Goal: Find specific page/section: Find specific page/section

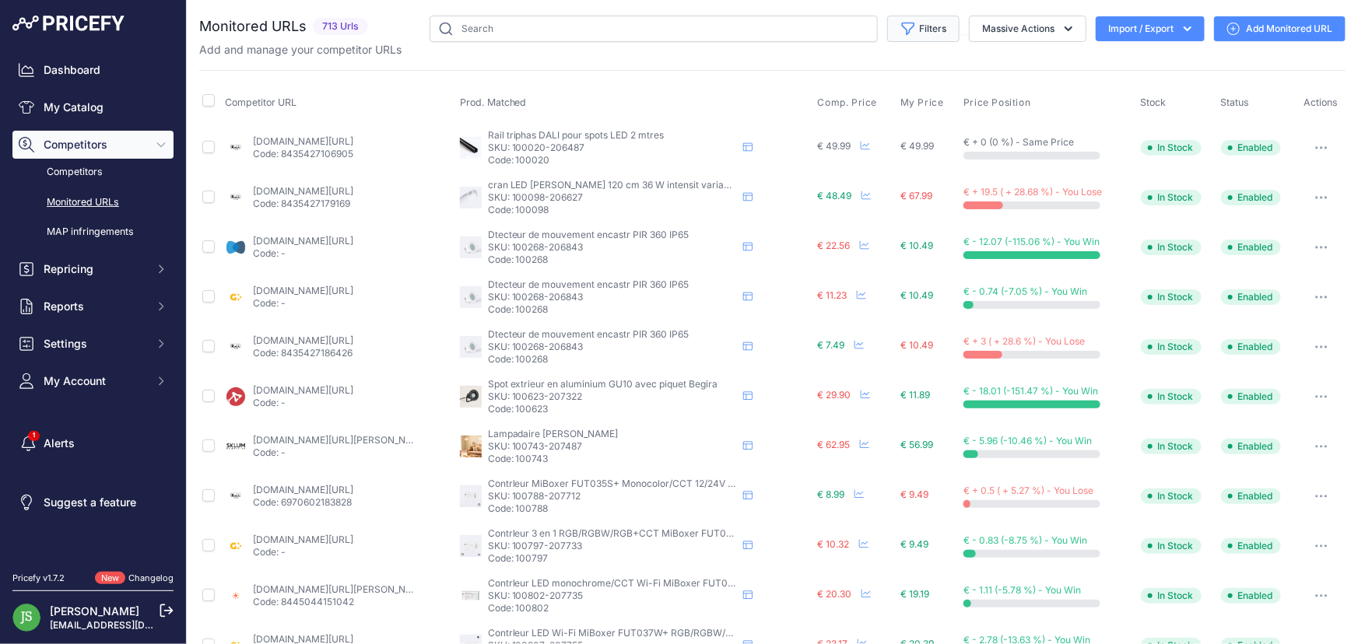
click at [944, 24] on button "Filters" at bounding box center [923, 29] width 72 height 26
click at [1014, 36] on button "Massive Actions" at bounding box center [1028, 29] width 118 height 26
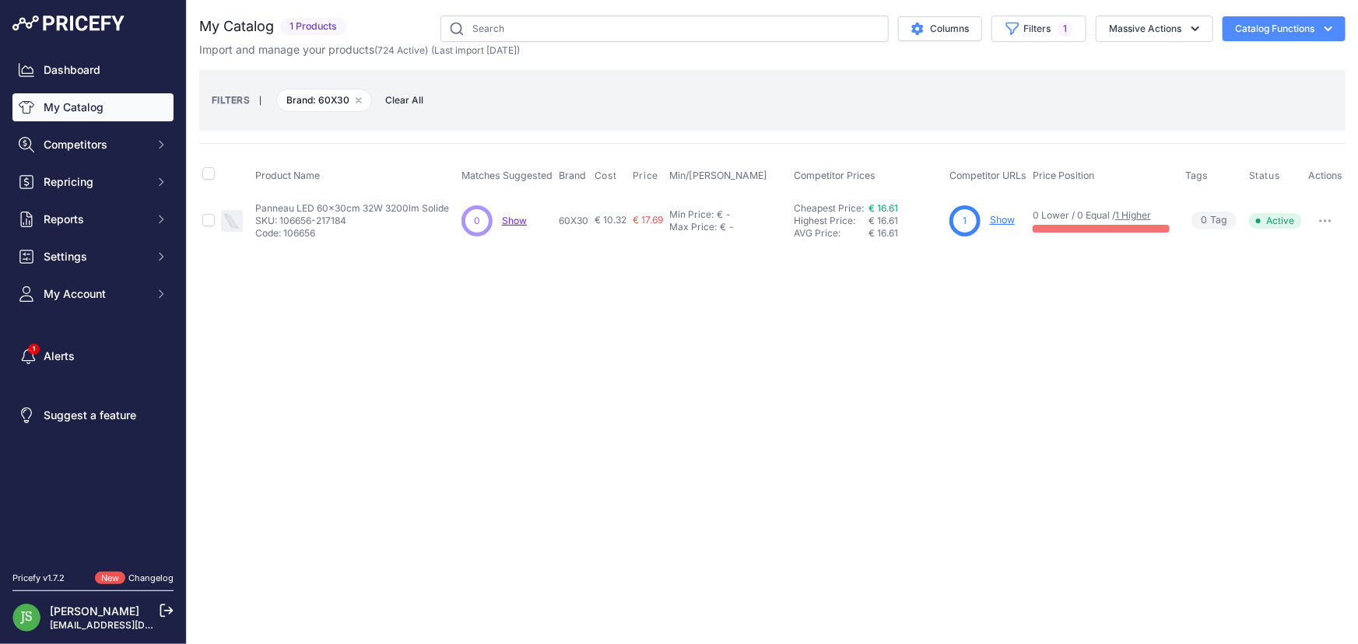
click at [111, 101] on link "My Catalog" at bounding box center [92, 107] width 161 height 28
